Goal: Navigation & Orientation: Find specific page/section

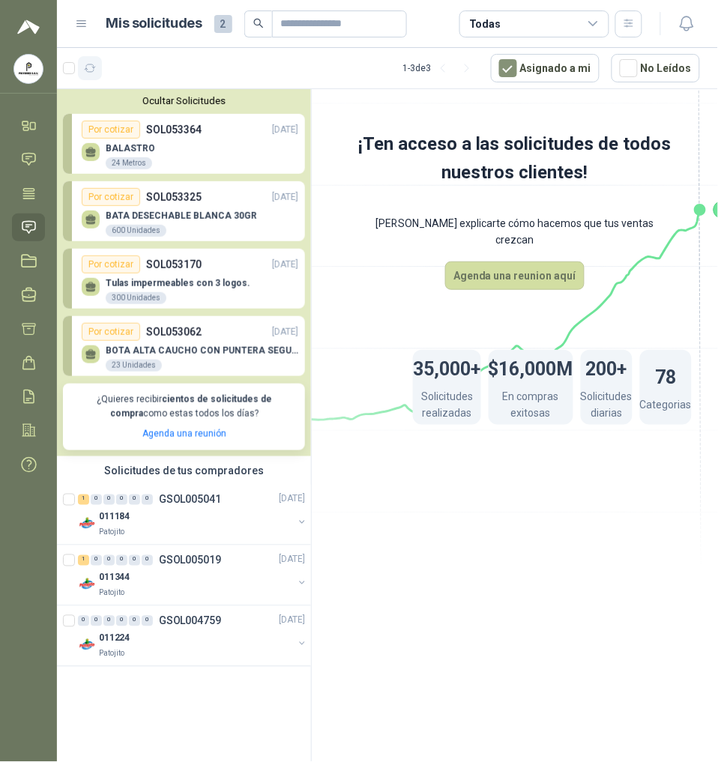
click at [94, 62] on icon "button" at bounding box center [90, 68] width 13 height 13
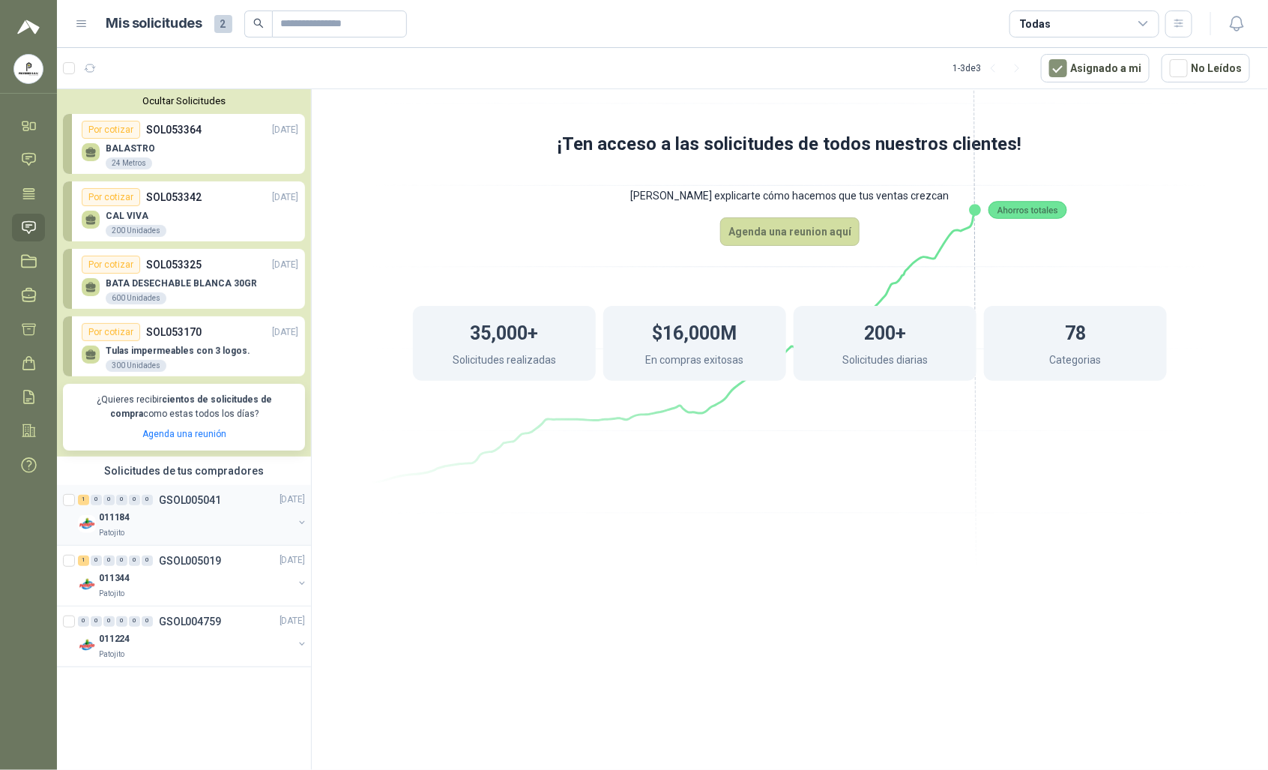
click at [156, 508] on div "1 0 0 0 0 0 GSOL005041 [DATE]" at bounding box center [193, 500] width 230 height 18
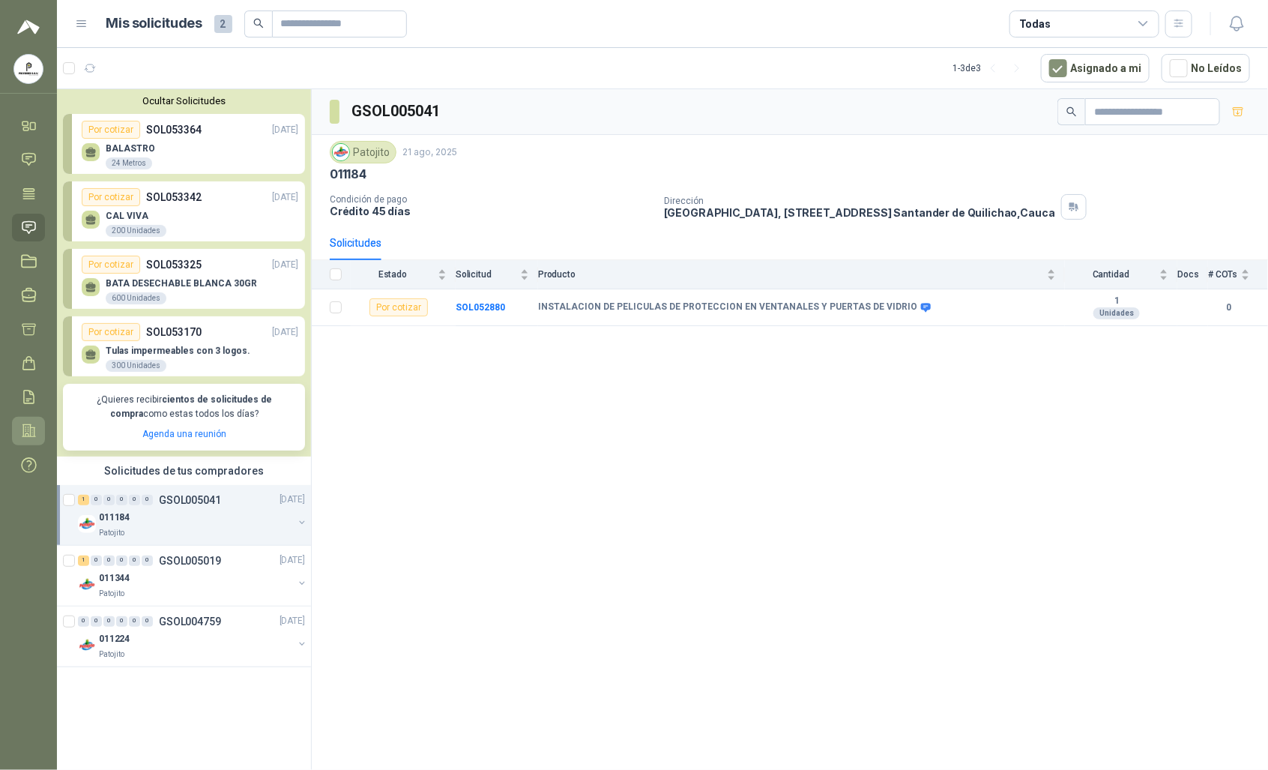
click at [25, 432] on icon at bounding box center [29, 431] width 16 height 16
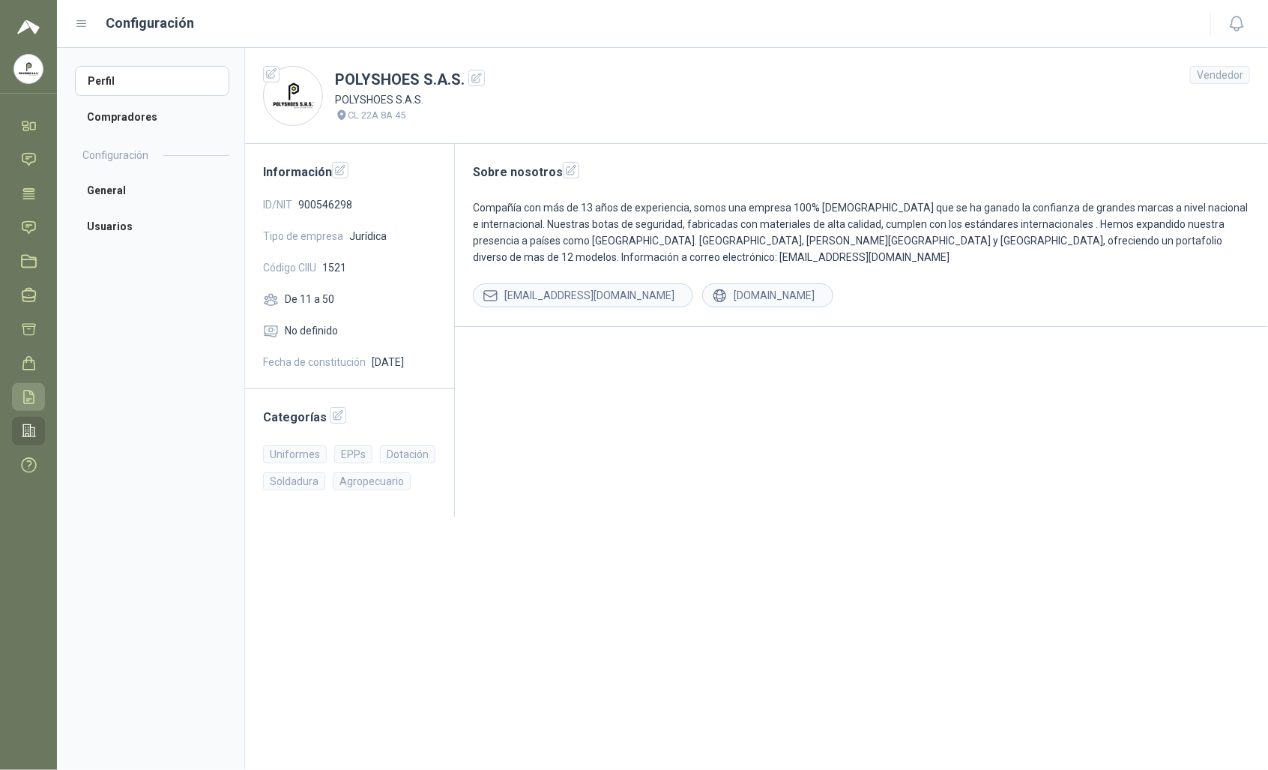
click at [19, 397] on link "Remisiones" at bounding box center [28, 397] width 33 height 28
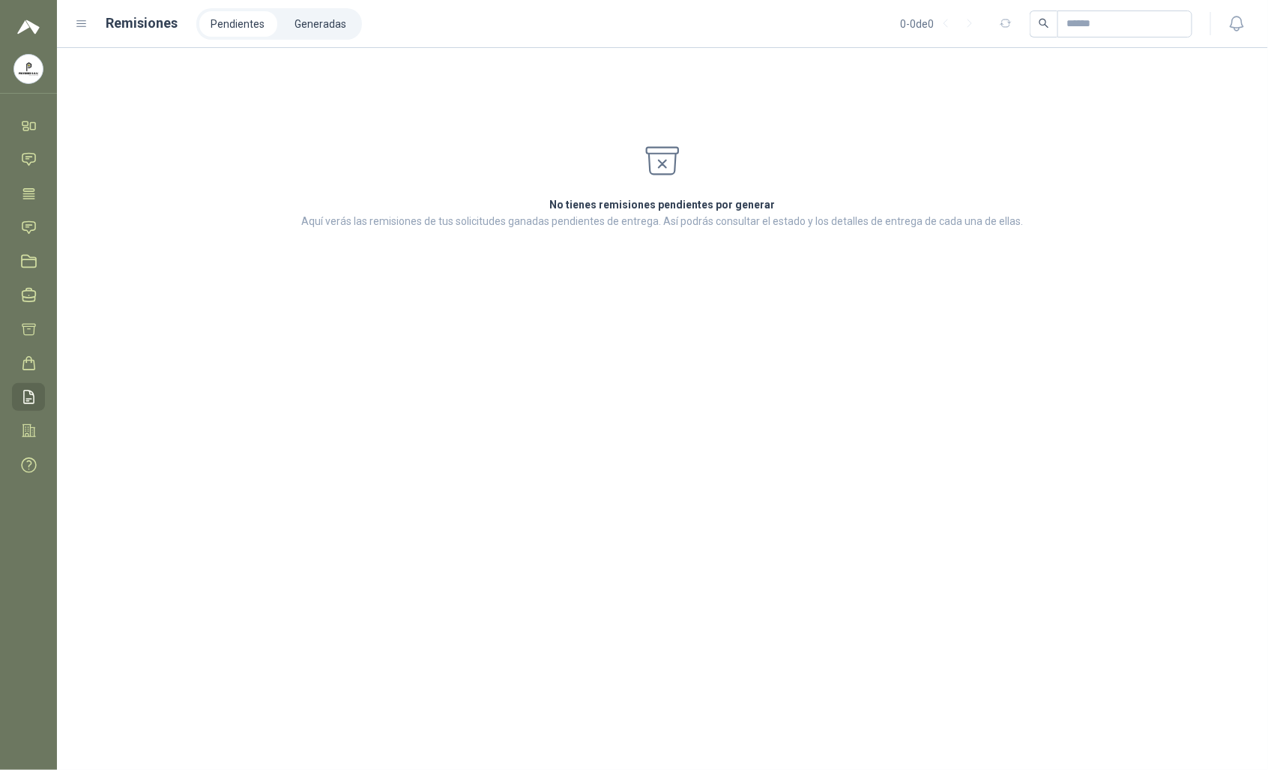
click at [30, 75] on img at bounding box center [28, 69] width 28 height 28
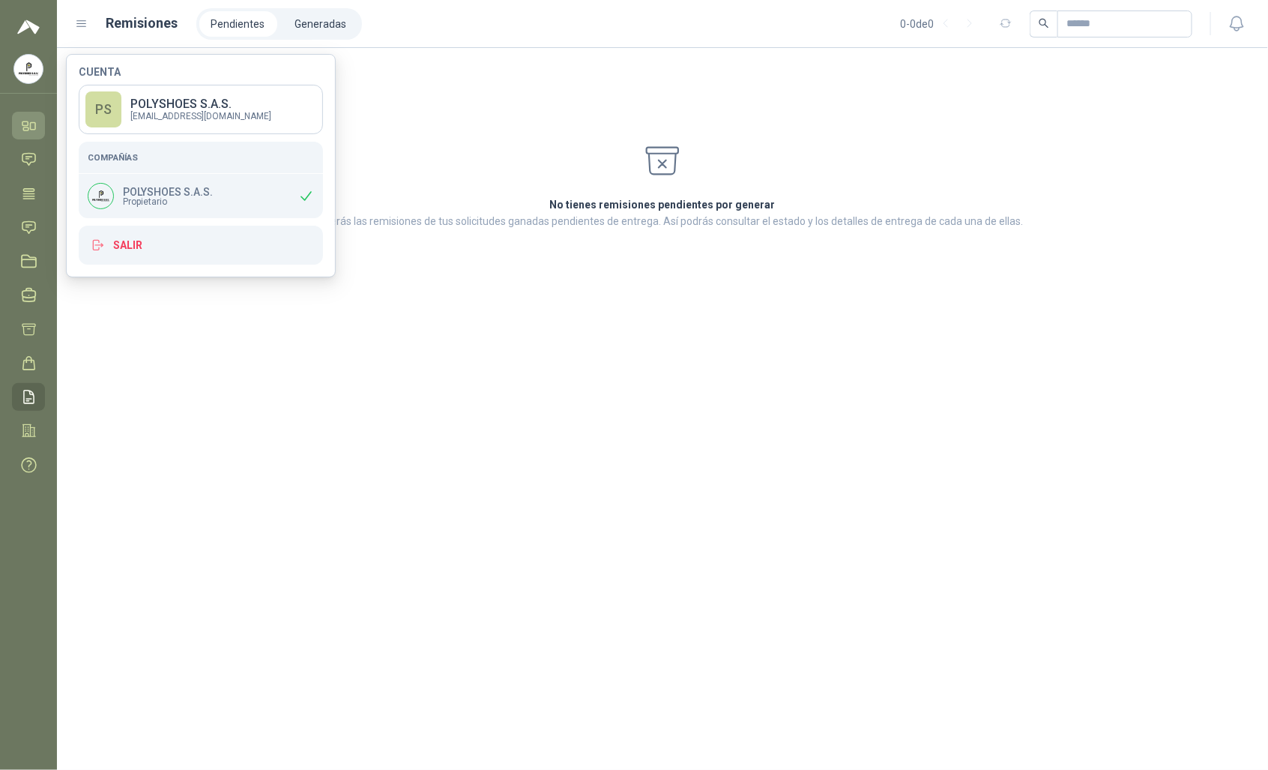
click at [36, 125] on icon at bounding box center [29, 126] width 16 height 16
